Goal: Ask a question: Seek information or help from site administrators or community

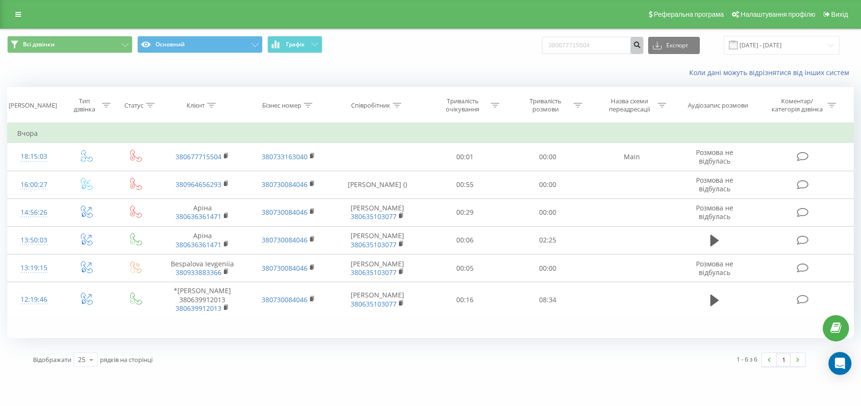
type input "380677715504"
click at [641, 46] on icon "submit" at bounding box center [637, 44] width 8 height 6
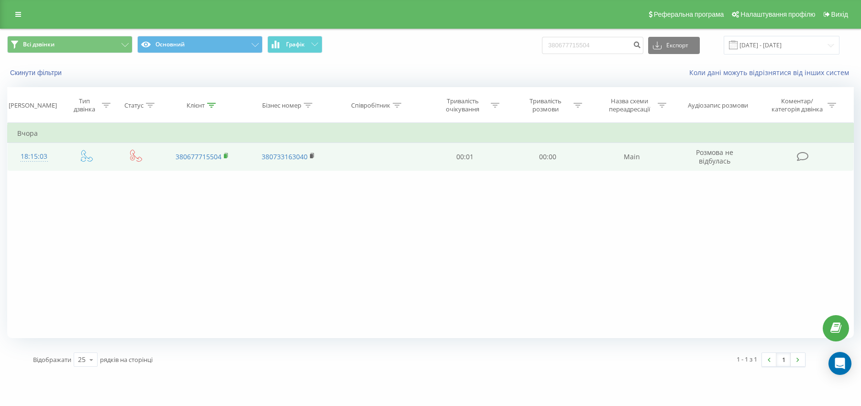
click at [224, 157] on rect at bounding box center [225, 156] width 3 height 4
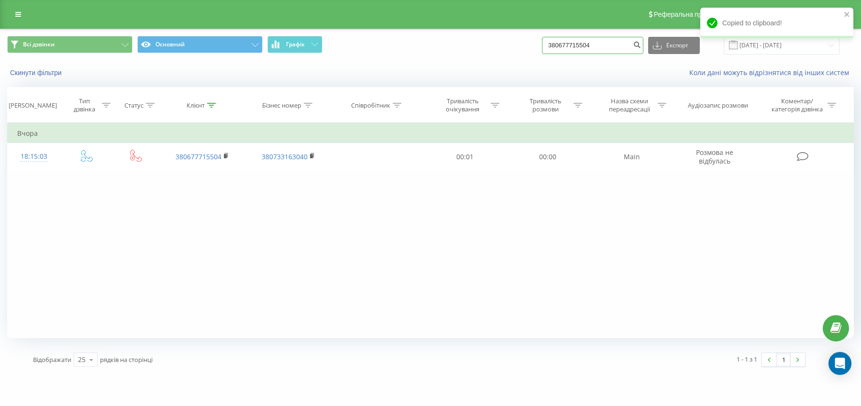
click at [624, 45] on input "380677715504" at bounding box center [592, 45] width 101 height 17
paste input "501435620"
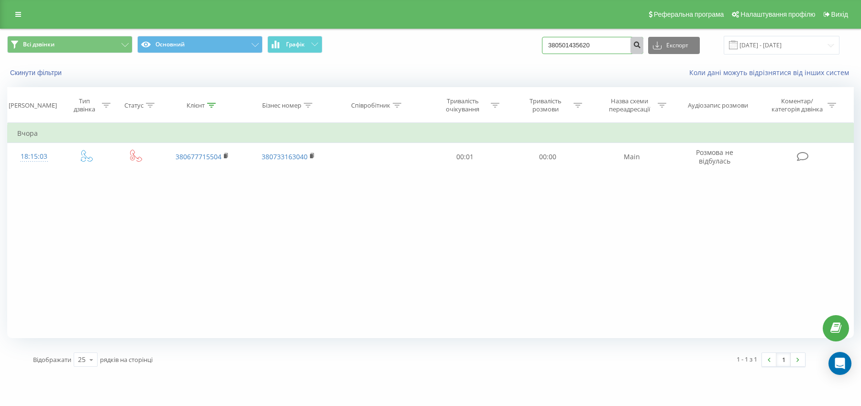
type input "380501435620"
click at [644, 45] on button "submit" at bounding box center [637, 45] width 13 height 17
click at [838, 366] on icon "Open Intercom Messenger" at bounding box center [840, 364] width 12 height 12
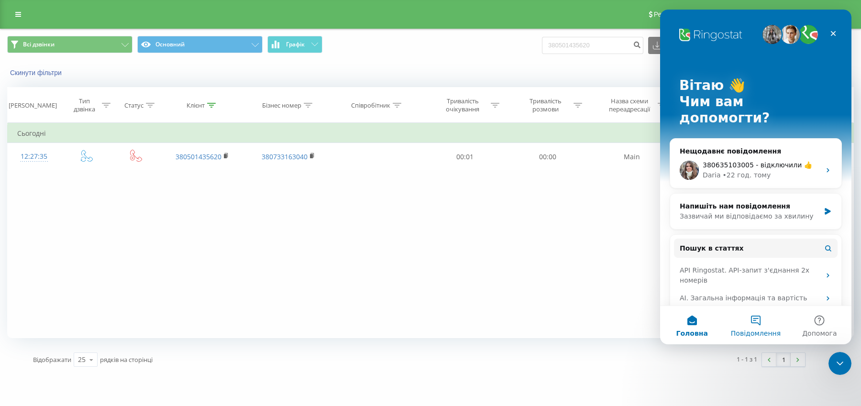
click at [757, 334] on span "Повідомлення" at bounding box center [756, 333] width 50 height 7
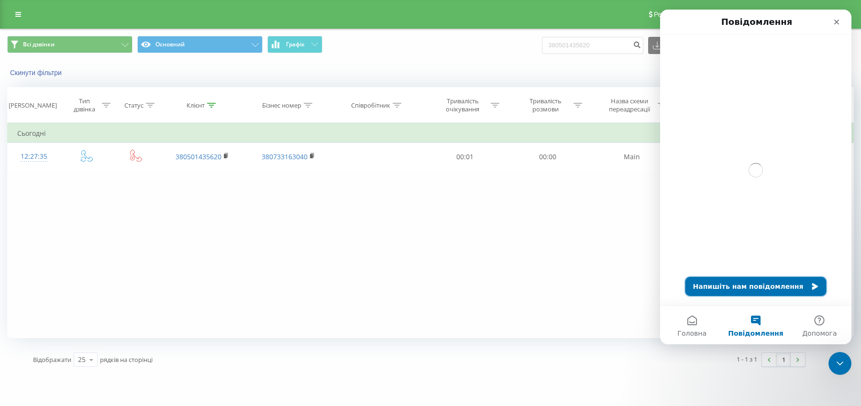
click at [765, 291] on button "Напишіть нам повідомлення" at bounding box center [756, 286] width 141 height 19
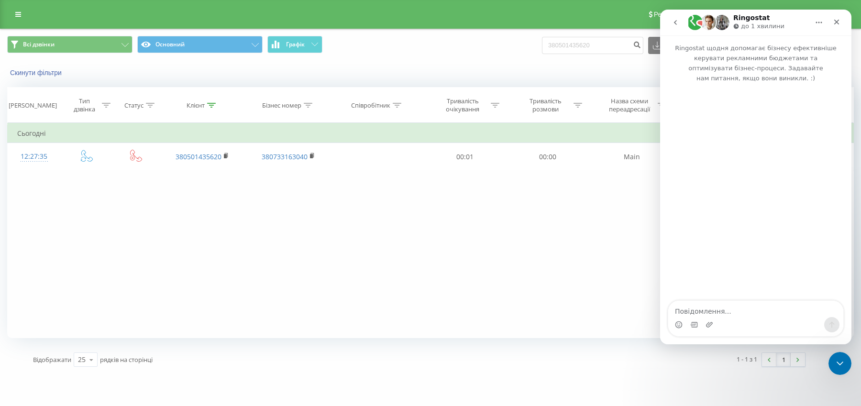
click at [733, 310] on textarea "Повідомлення..." at bounding box center [756, 309] width 175 height 16
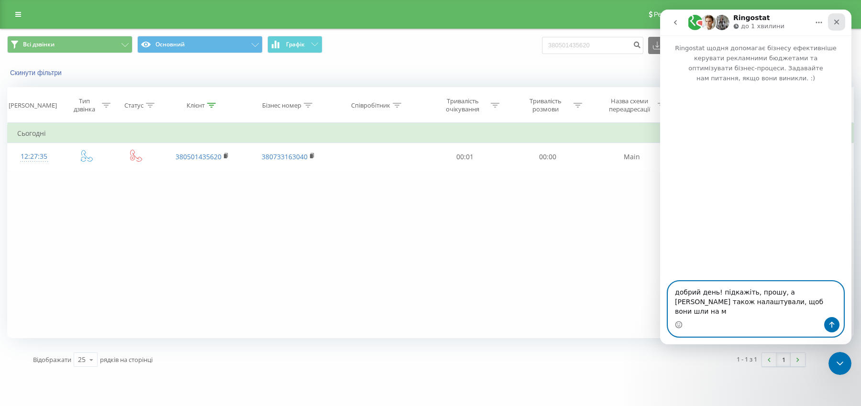
type textarea "добрий день! підкажіть, прошу, а [PERSON_NAME] також налаштували, щоб вони шли …"
click at [844, 22] on div "Закрити" at bounding box center [836, 21] width 17 height 17
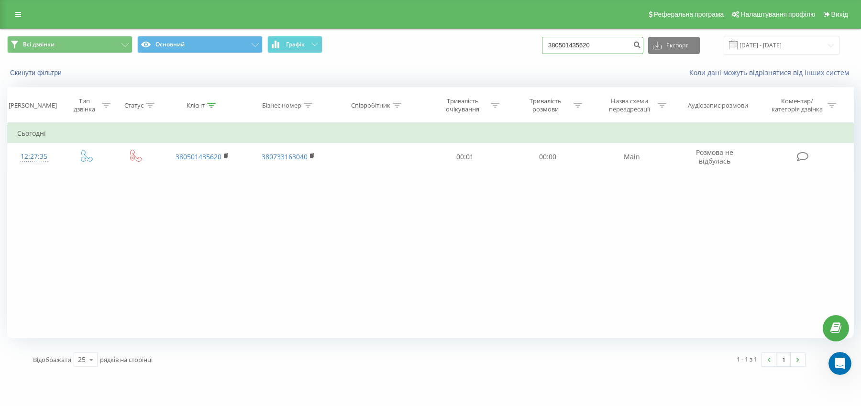
click at [621, 45] on input "380501435620" at bounding box center [592, 45] width 101 height 17
click at [641, 45] on icon "submit" at bounding box center [637, 44] width 8 height 6
click at [629, 40] on input "380501435620" at bounding box center [592, 45] width 101 height 17
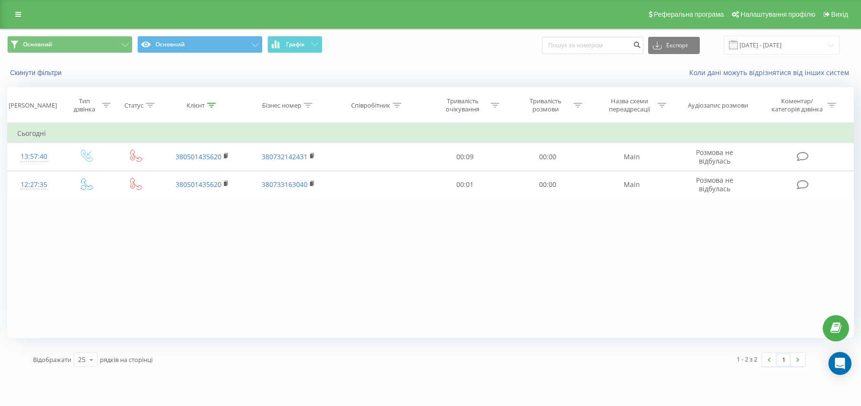
click at [18, 25] on div "Реферальна програма Налаштування профілю Вихід" at bounding box center [430, 14] width 861 height 29
click at [20, 11] on icon at bounding box center [18, 14] width 6 height 7
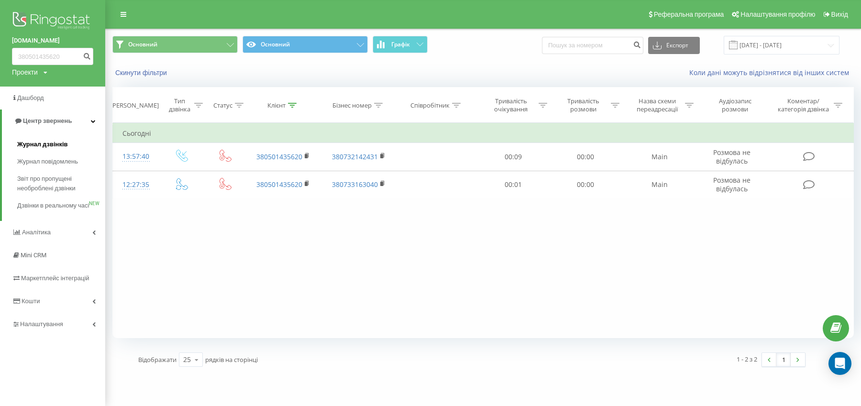
click at [26, 141] on span "Журнал дзвінків" at bounding box center [42, 145] width 51 height 10
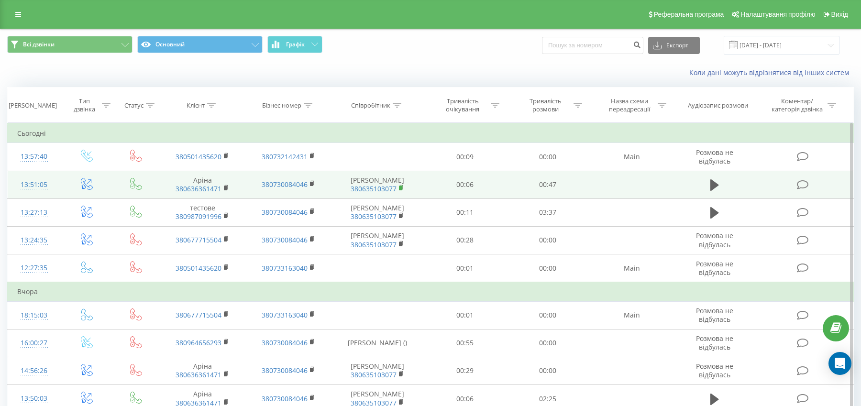
click at [402, 187] on rect at bounding box center [400, 188] width 3 height 4
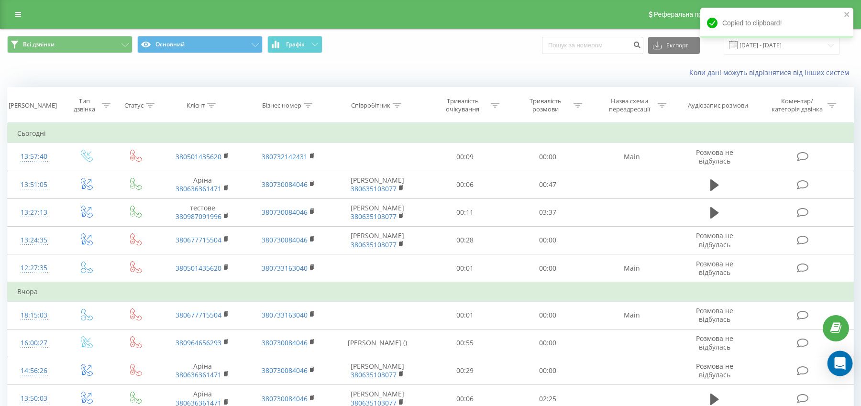
click at [846, 363] on div "Open Intercom Messenger" at bounding box center [840, 363] width 25 height 25
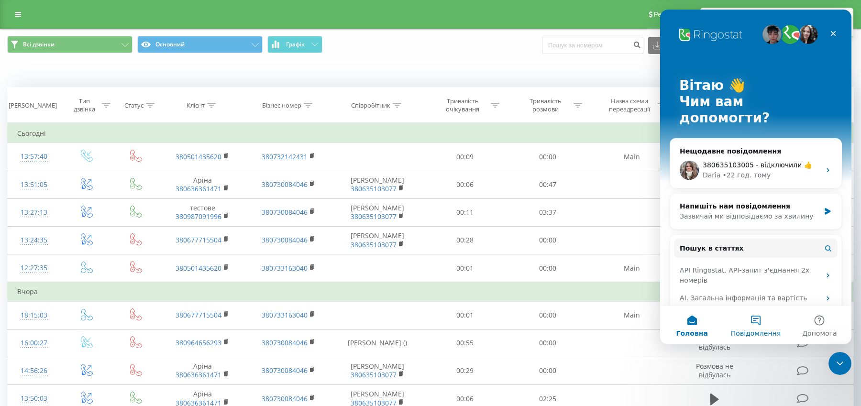
click at [755, 323] on button "Повідомлення" at bounding box center [756, 325] width 64 height 38
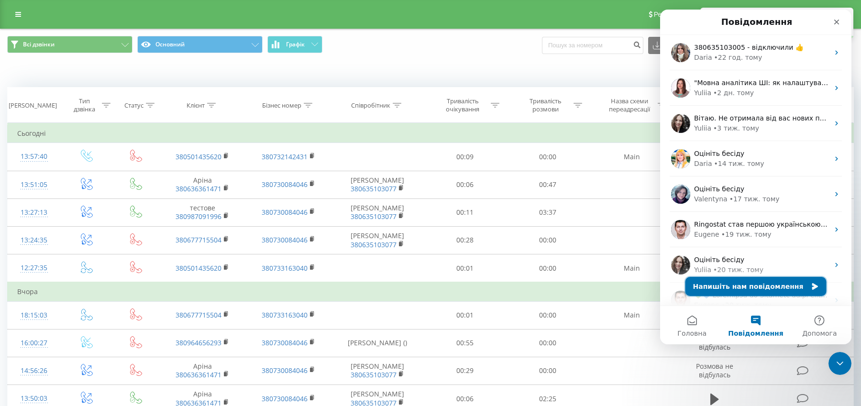
click at [761, 280] on button "Напишіть нам повідомлення" at bounding box center [756, 286] width 141 height 19
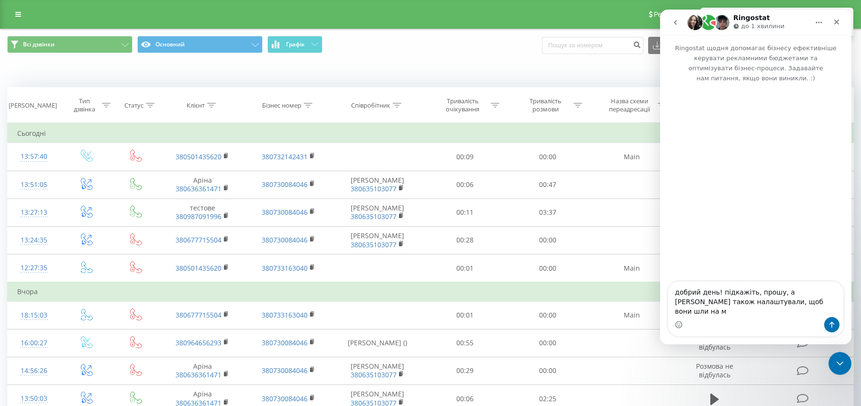
click at [797, 313] on textarea "добрий день! підкажіть, прошу, а колбек також налаштували, щоб вони шли на м" at bounding box center [756, 299] width 175 height 35
type textarea "добрий день! підкажіть, прошу, а [PERSON_NAME] також налаштували вчора? я бачу,…"
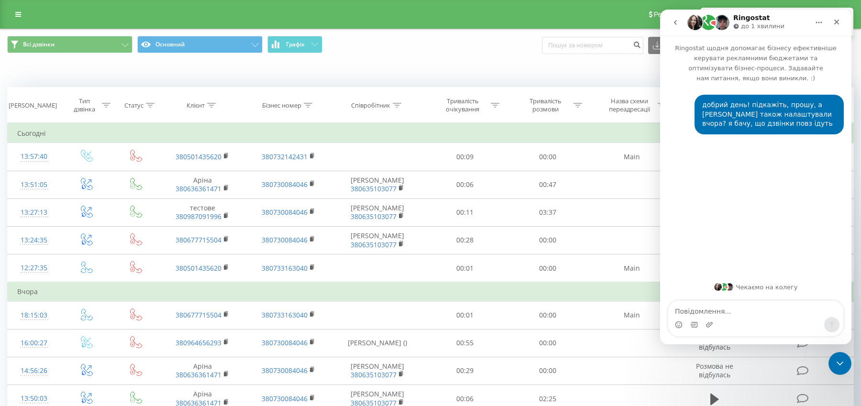
click at [757, 313] on textarea "Повідомлення..." at bounding box center [756, 309] width 175 height 16
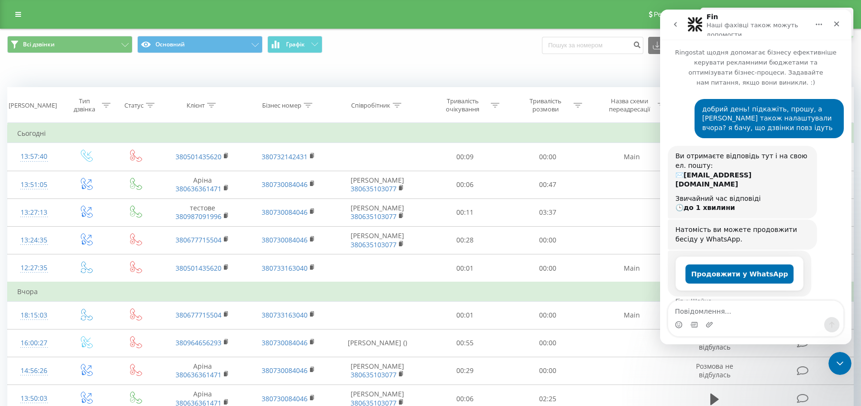
scroll to position [6, 0]
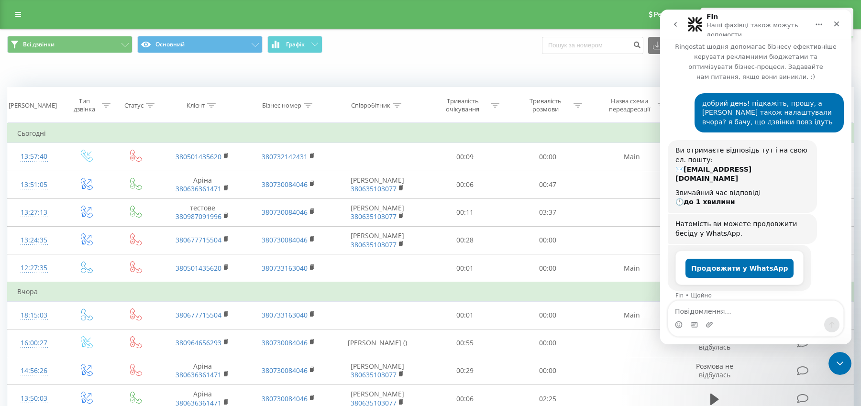
type textarea "380635103077"
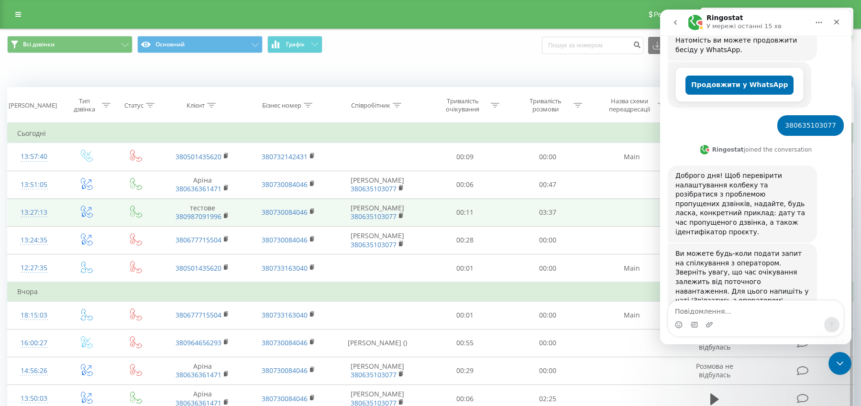
scroll to position [196, 0]
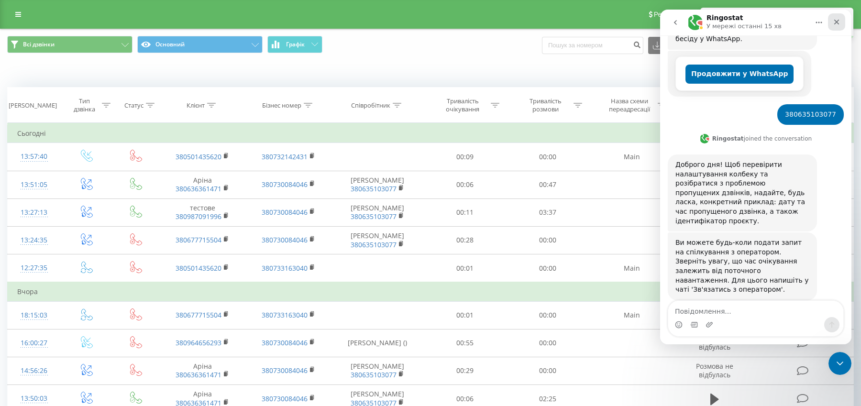
click at [834, 26] on div "Закрити" at bounding box center [836, 21] width 17 height 17
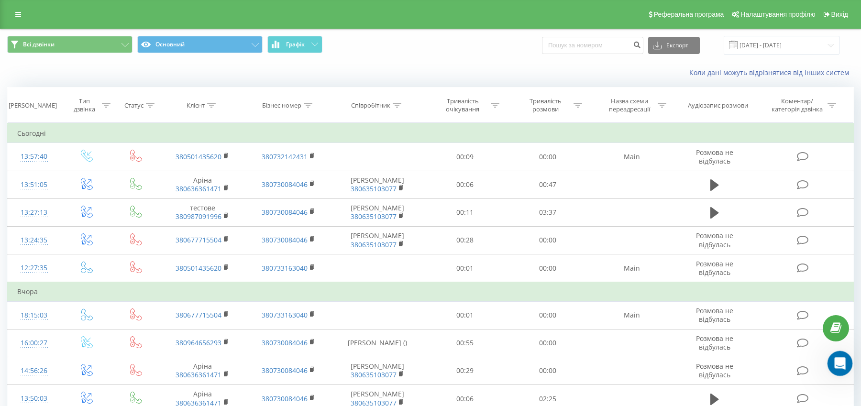
click at [837, 356] on icon "Відкрити програму для спілкування Intercom" at bounding box center [839, 363] width 16 height 16
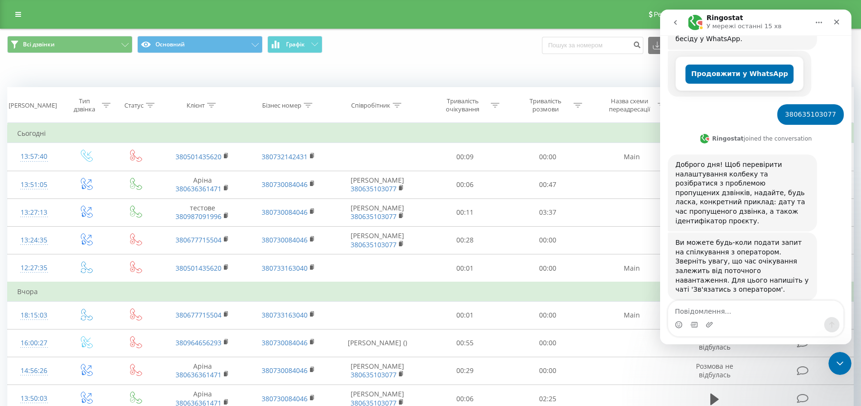
click at [725, 315] on textarea "Повідомлення..." at bounding box center [756, 309] width 175 height 16
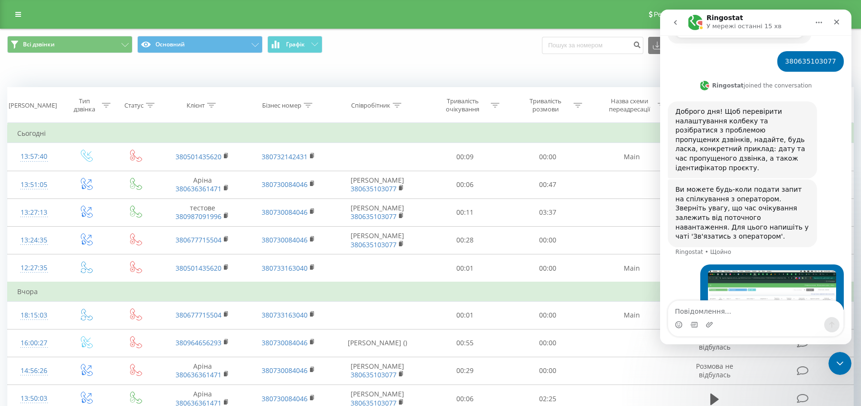
scroll to position [296, 0]
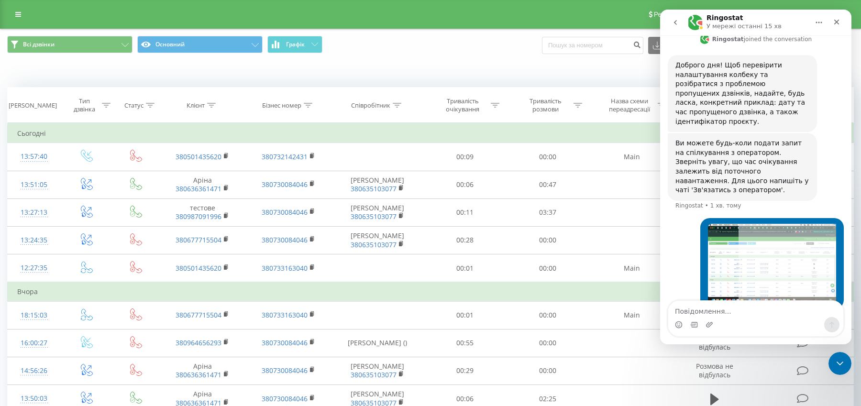
click at [755, 317] on div "Месенджер Intercom" at bounding box center [756, 324] width 175 height 15
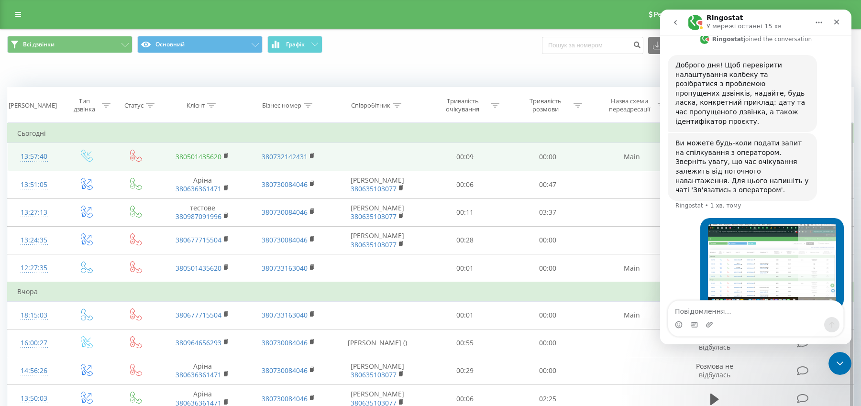
click at [202, 155] on link "380501435620" at bounding box center [199, 156] width 46 height 9
click at [226, 154] on rect at bounding box center [225, 156] width 3 height 4
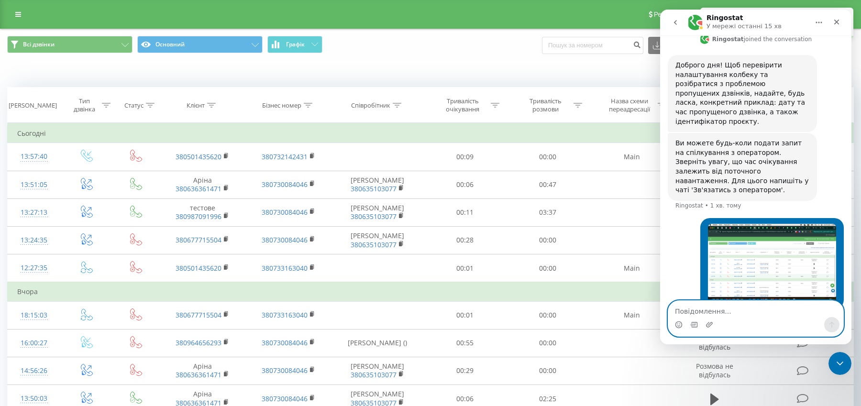
click at [765, 311] on textarea "Повідомлення..." at bounding box center [756, 309] width 175 height 16
paste textarea "380501435620"
type textarea "380501435620"
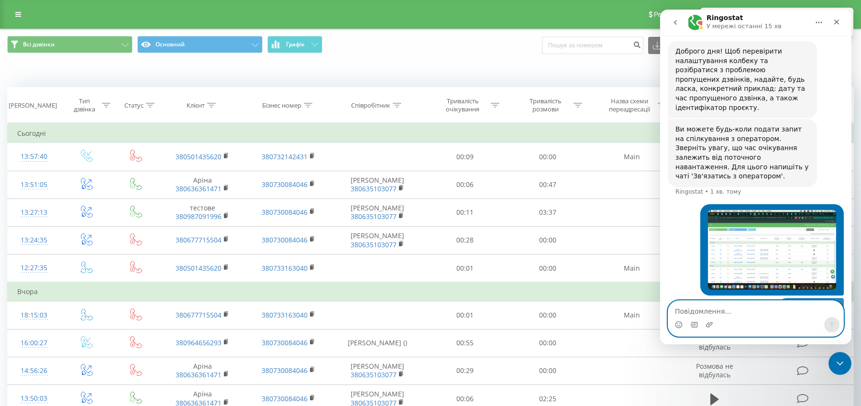
scroll to position [317, 0]
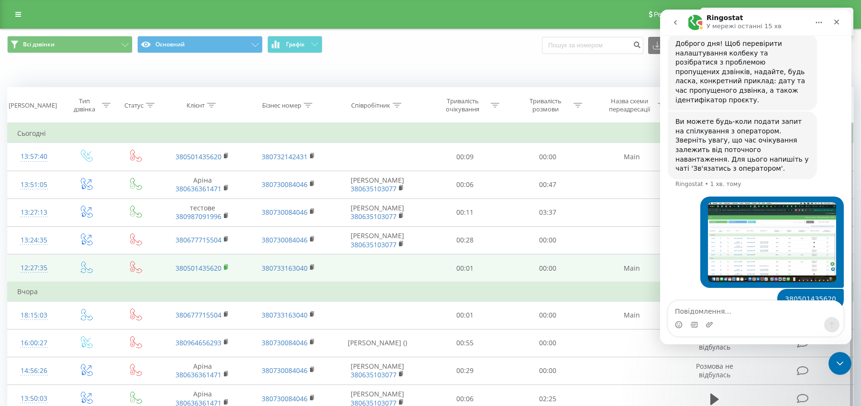
click at [226, 268] on icon at bounding box center [226, 267] width 5 height 7
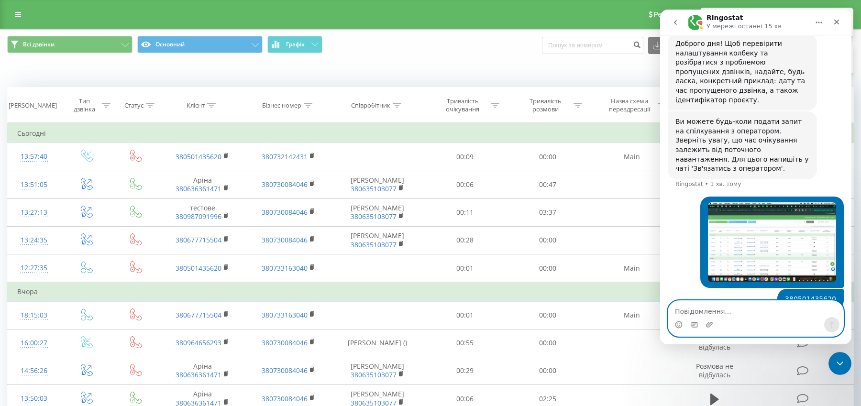
click at [725, 312] on textarea "Повідомлення..." at bounding box center [756, 309] width 175 height 16
paste textarea "380501435620"
type textarea "380501435620"
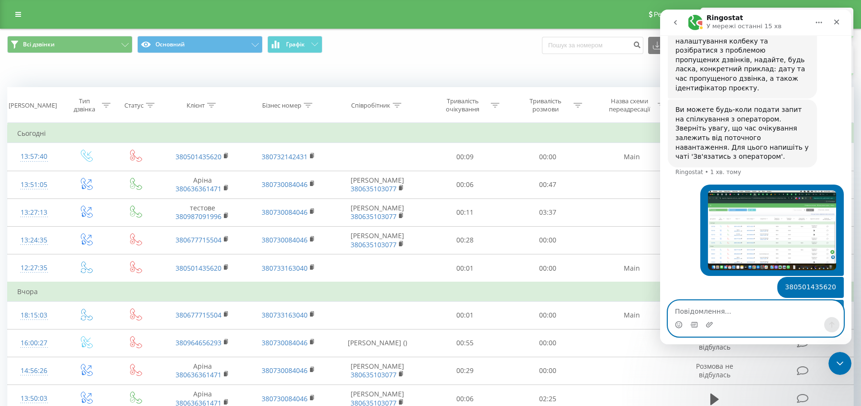
scroll to position [339, 0]
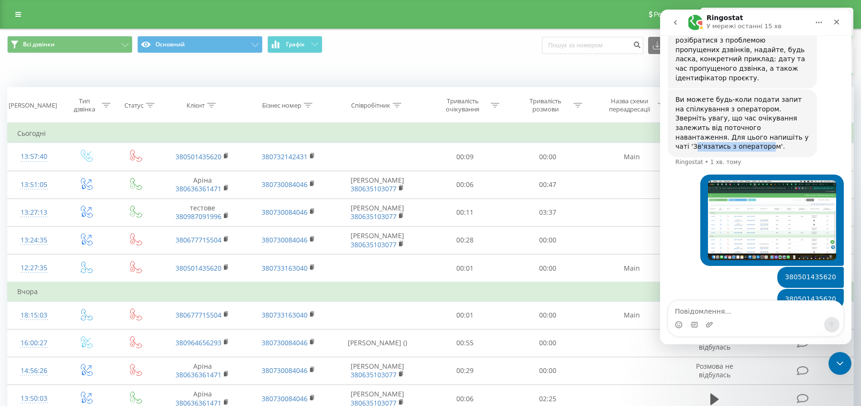
copy div "в'язатись з операторо"
drag, startPoint x: 731, startPoint y: 118, endPoint x: 712, endPoint y: 129, distance: 21.8
click at [712, 129] on div "Ви можете будь-коли подати запит на спілкування з оператором. Зверніть увагу, щ…" at bounding box center [743, 123] width 134 height 56
click at [691, 324] on icon "вибір GIF-файлів" at bounding box center [695, 325] width 8 height 8
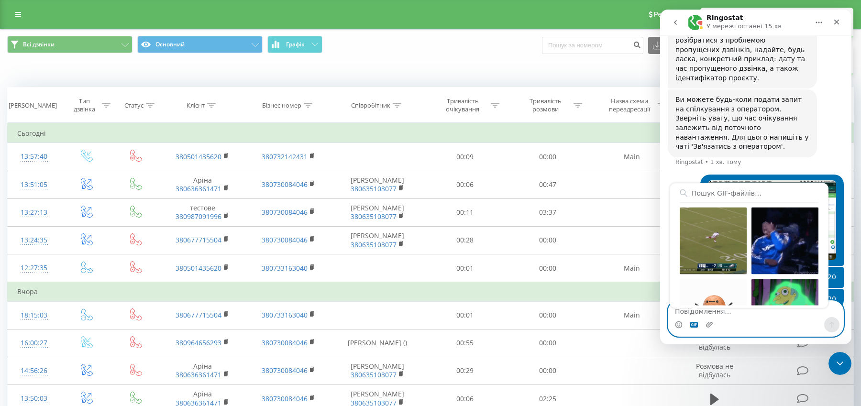
click at [692, 324] on icon "вибір GIF-файлів" at bounding box center [695, 325] width 8 height 6
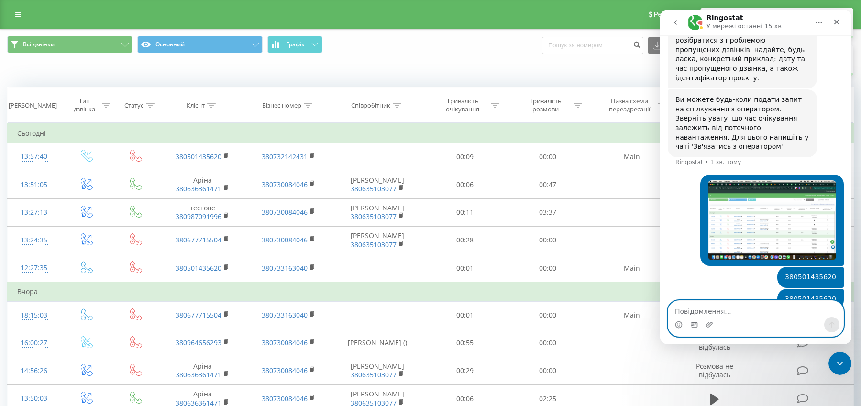
click at [692, 312] on textarea "Повідомлення..." at bounding box center [756, 309] width 175 height 16
paste textarea "в'язатись з операторо"
type textarea "в'язатись з операторо"
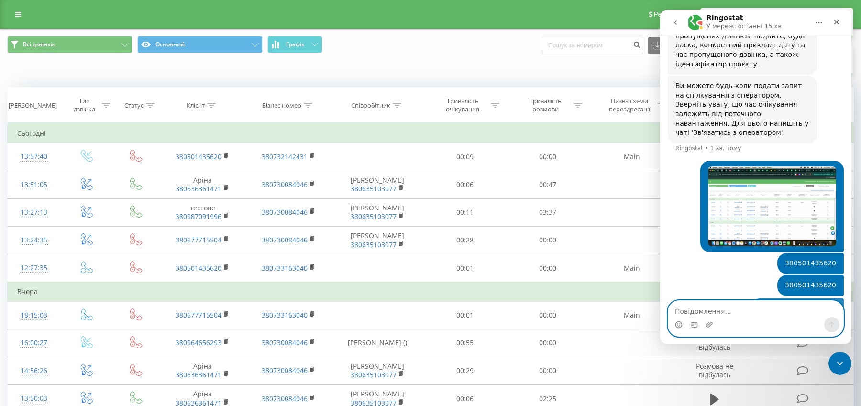
scroll to position [361, 0]
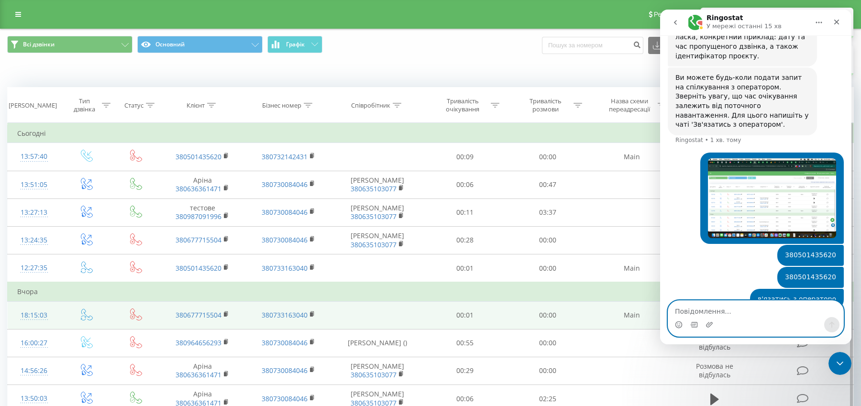
paste textarea "в'язатись з операторо"
type textarea "в'язатись з оператором"
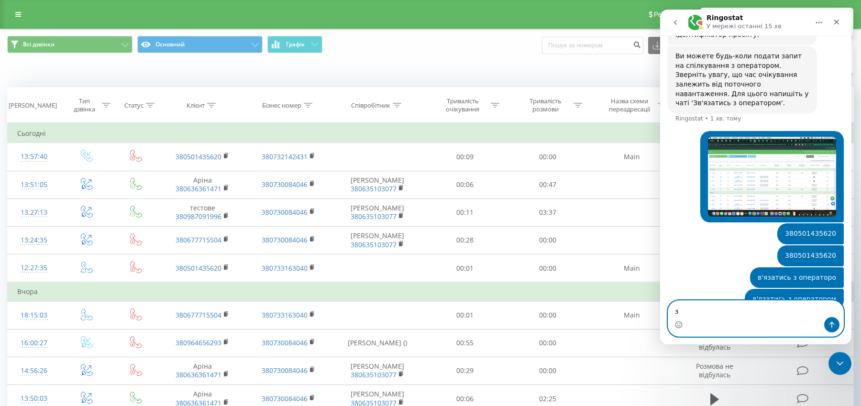
paste textarea "в'язатись з операторо"
type textarea "зв'язатись з оператором"
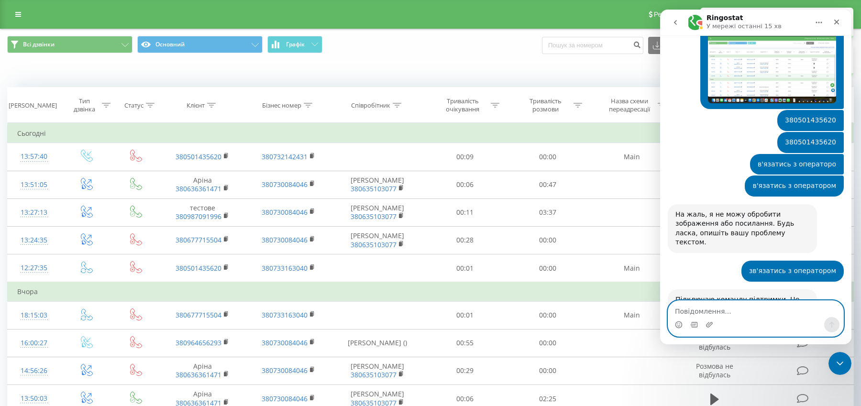
scroll to position [515, 0]
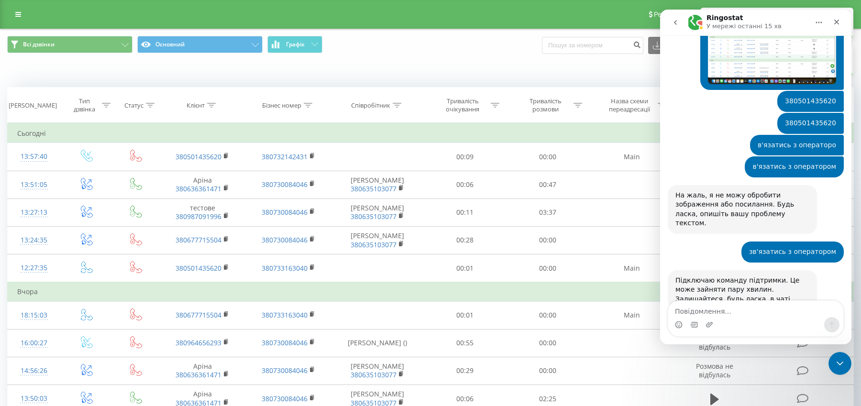
click at [475, 51] on div "Всі дзвінки Основний Графік Експорт .csv .xls .xlsx 20.07.2025 - 20.08.2025" at bounding box center [430, 45] width 847 height 19
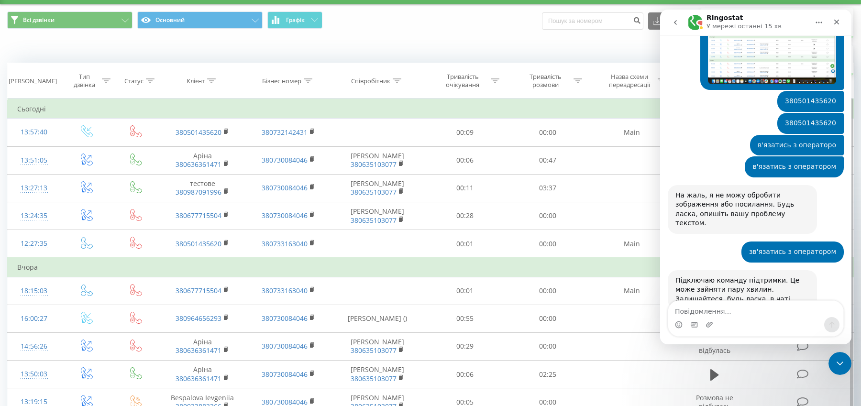
scroll to position [22, 0]
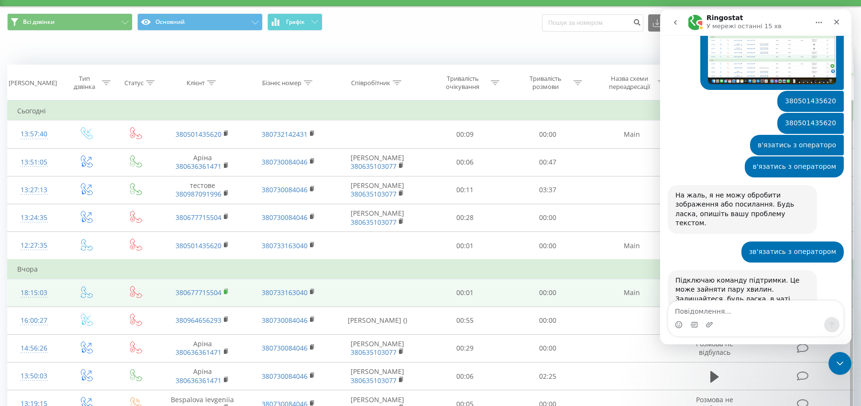
click at [227, 289] on icon at bounding box center [226, 291] width 3 height 4
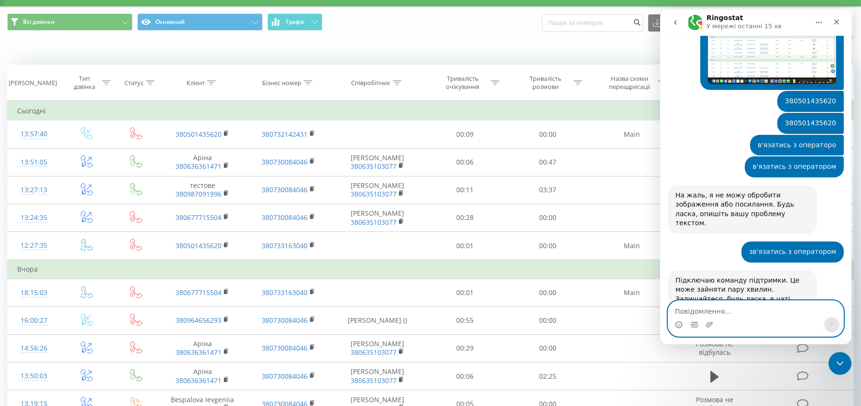
click at [712, 311] on textarea "Повідомлення..." at bounding box center [756, 309] width 175 height 16
paste textarea "380677715504"
type textarea "380677715504, 19.08"
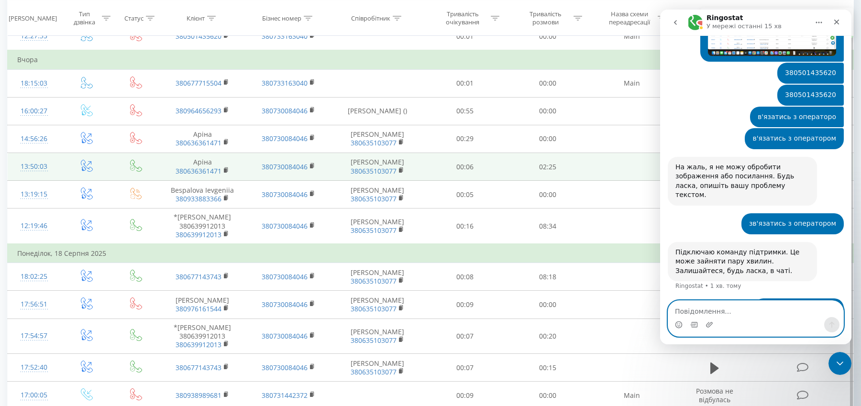
scroll to position [0, 0]
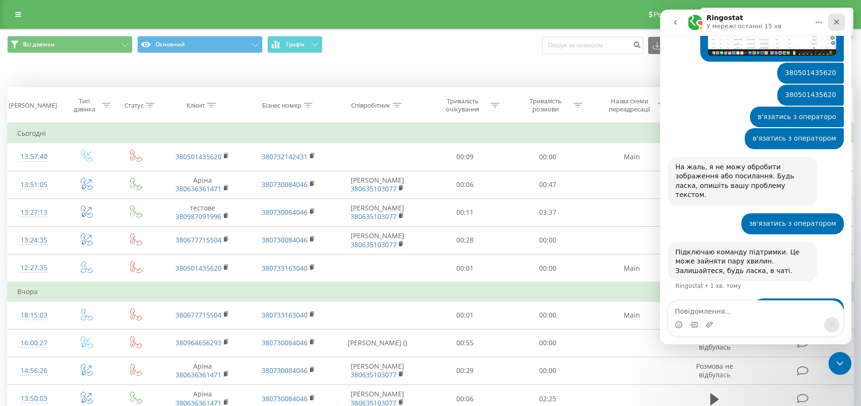
click at [838, 20] on icon "Закрити" at bounding box center [837, 22] width 8 height 8
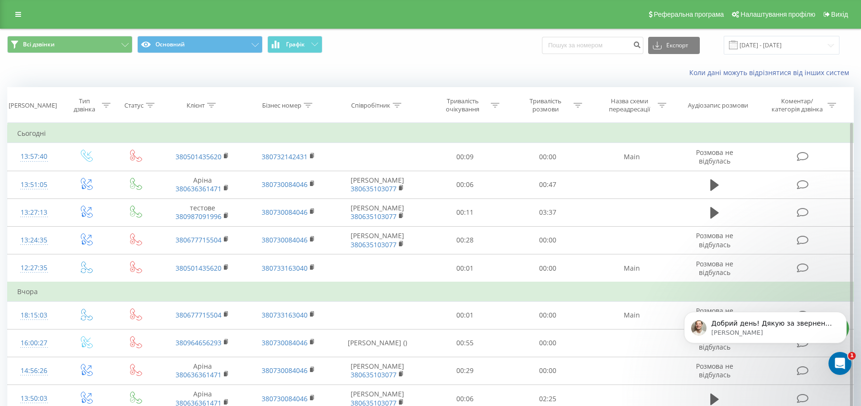
scroll to position [613, 0]
click at [769, 336] on p "Vladyslav • Щойно" at bounding box center [773, 333] width 123 height 9
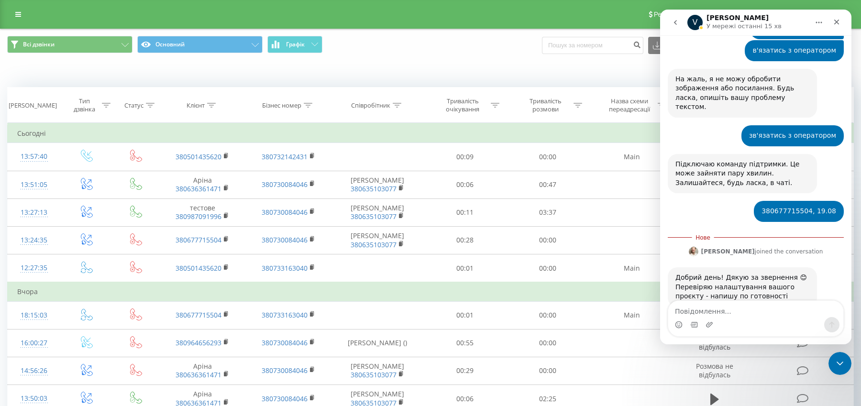
scroll to position [620, 0]
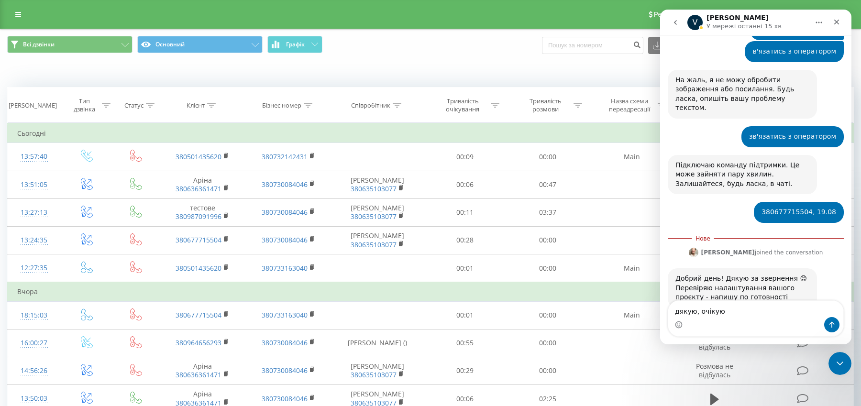
type textarea "дякую, очікую"
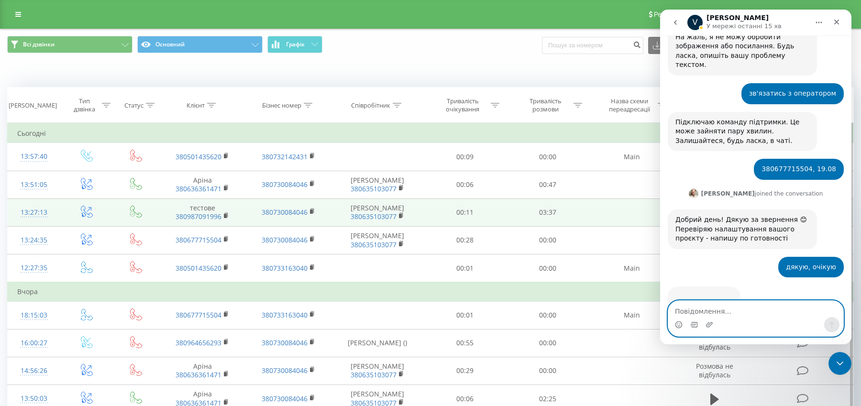
scroll to position [703, 0]
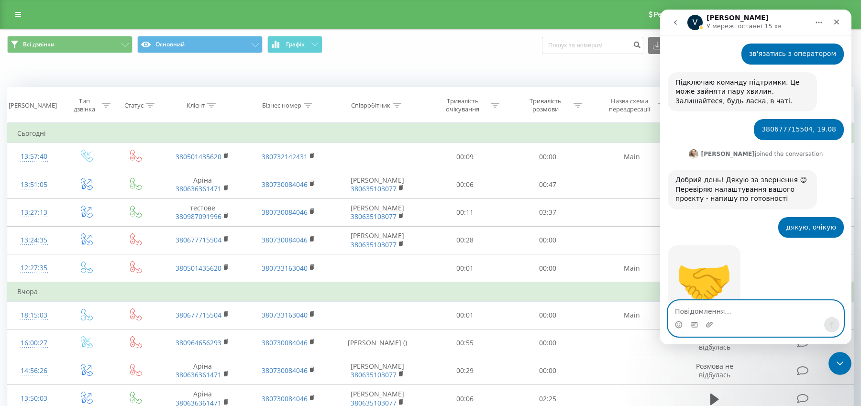
click at [707, 313] on textarea "Повідомлення..." at bounding box center [756, 309] width 175 height 16
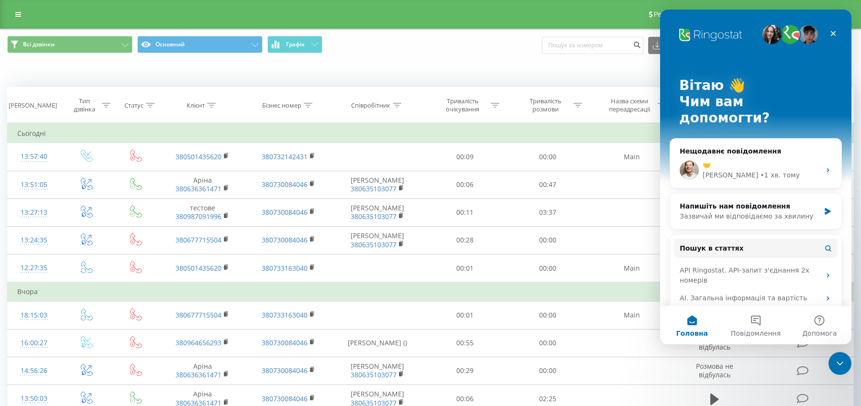
scroll to position [0, 0]
click at [470, 63] on div "Коли дані можуть відрізнятися вiд інших систем" at bounding box center [430, 72] width 861 height 23
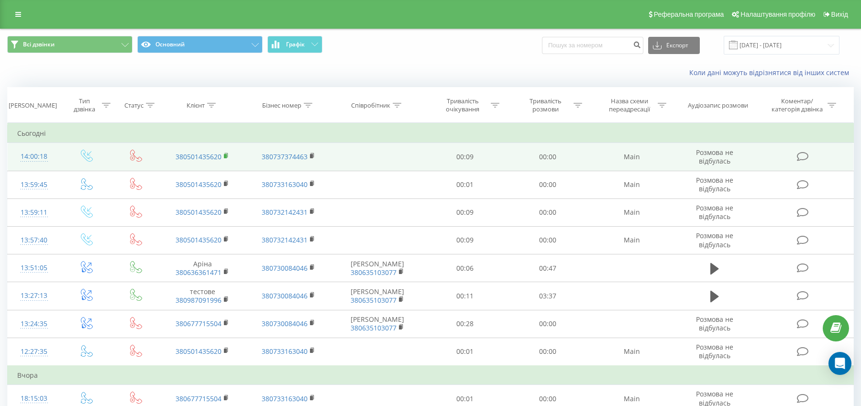
click at [225, 153] on icon at bounding box center [226, 156] width 5 height 7
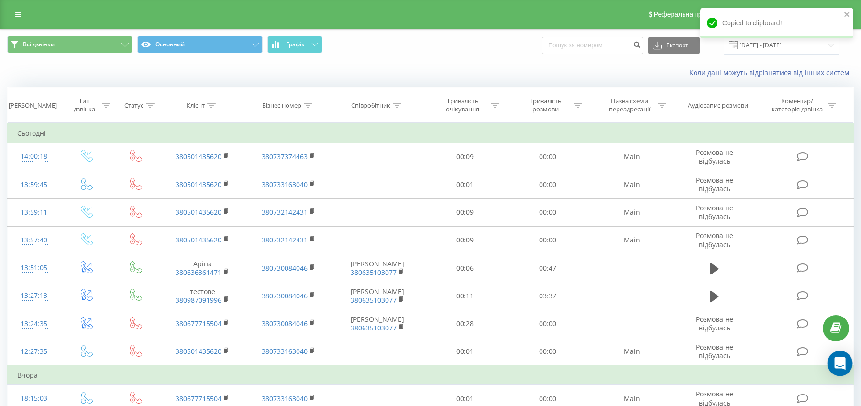
click at [835, 360] on icon "Open Intercom Messenger" at bounding box center [840, 364] width 12 height 12
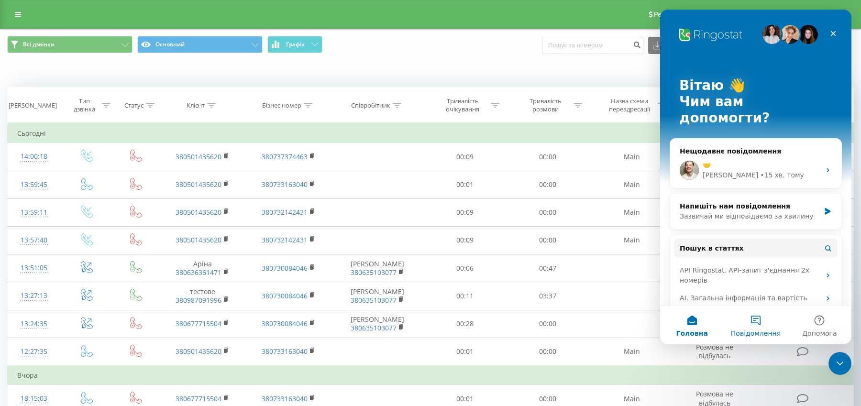
click at [759, 329] on button "Повідомлення" at bounding box center [756, 325] width 64 height 38
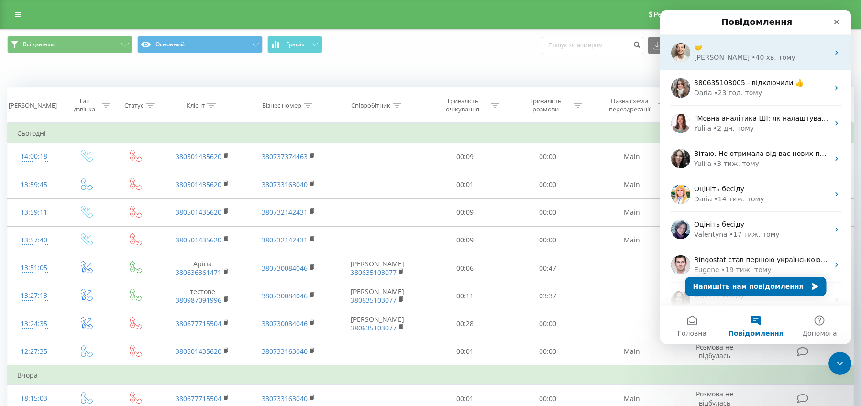
click at [766, 56] on div "• 40 хв. тому" at bounding box center [774, 58] width 44 height 10
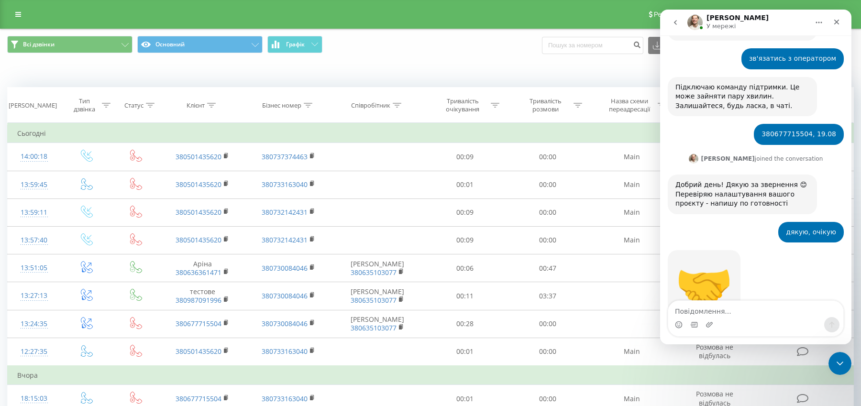
scroll to position [703, 0]
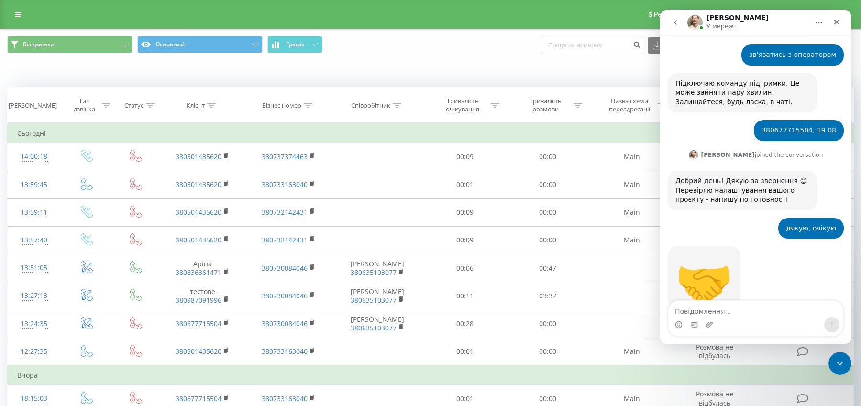
click at [718, 310] on textarea "Повідомлення..." at bounding box center [756, 309] width 175 height 16
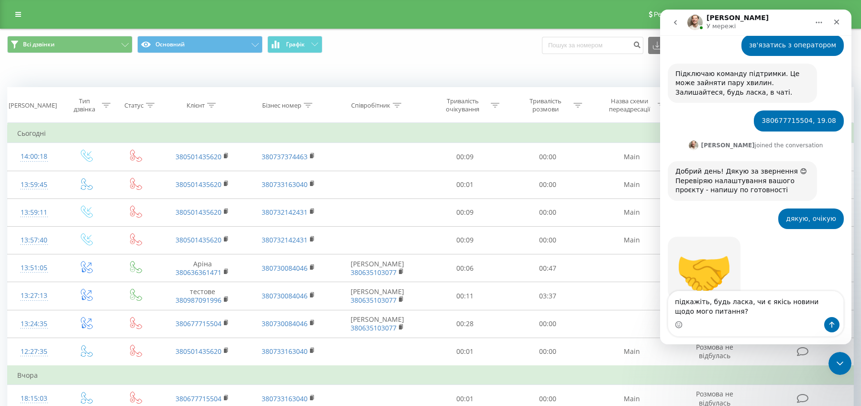
type textarea "підкажіть, будь ласка, чи є якісь новини щодо мого питання?"
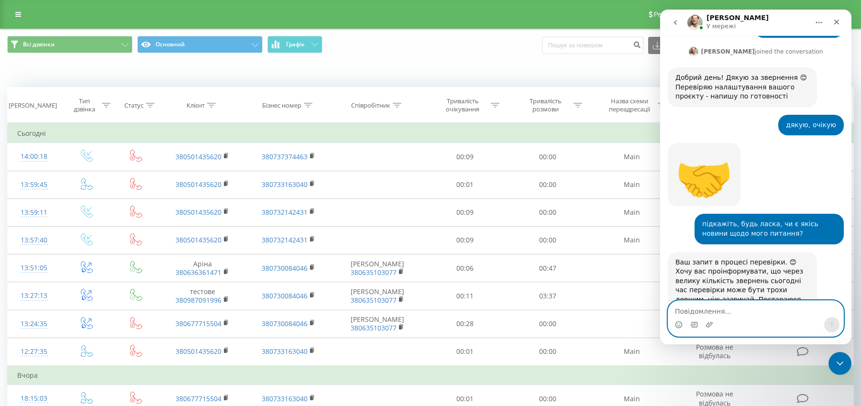
scroll to position [826, 0]
